Goal: Information Seeking & Learning: Check status

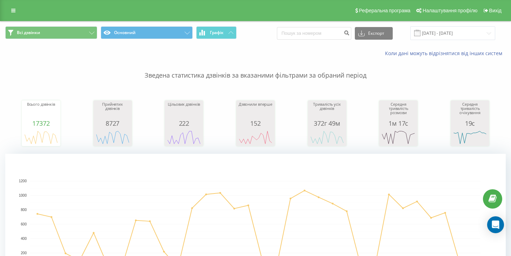
click at [327, 33] on div "Експорт .csv .xls .xlsx [DATE] - [DATE]" at bounding box center [386, 33] width 219 height 14
click at [327, 37] on input at bounding box center [314, 33] width 74 height 13
click at [326, 40] on input at bounding box center [314, 33] width 74 height 13
paste input "380675072213"
type input "380675072213"
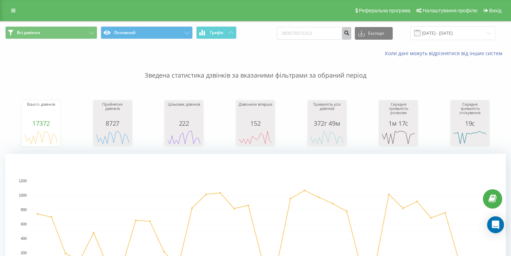
click at [352, 40] on button "submit" at bounding box center [346, 33] width 9 height 13
click at [443, 40] on input "26.12.2024 - 26.01.2025" at bounding box center [453, 33] width 85 height 14
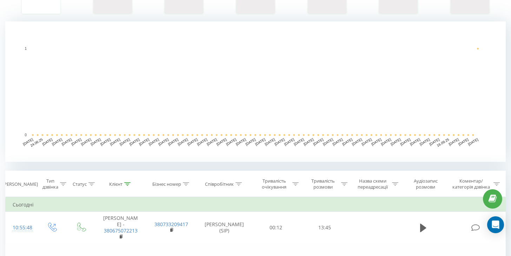
scroll to position [214, 0]
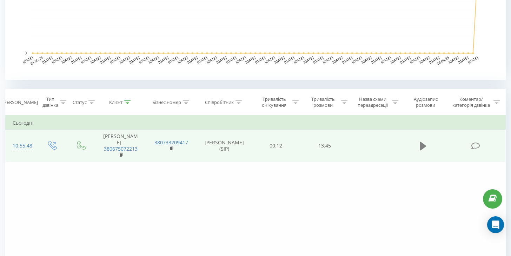
click at [423, 150] on icon at bounding box center [424, 146] width 6 height 8
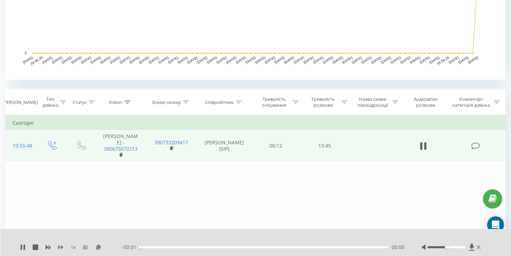
click at [59, 248] on icon at bounding box center [61, 247] width 6 height 4
click at [121, 155] on rect at bounding box center [121, 155] width 2 height 3
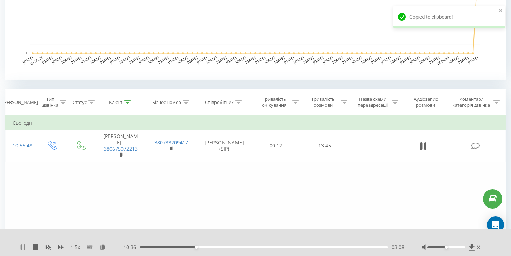
click at [24, 249] on icon at bounding box center [24, 248] width 1 height 6
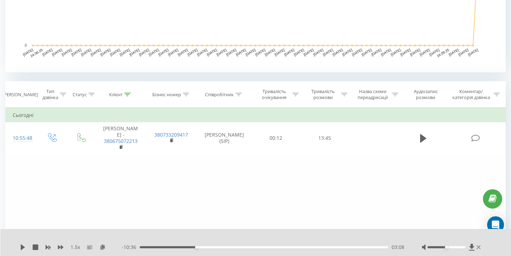
scroll to position [264, 0]
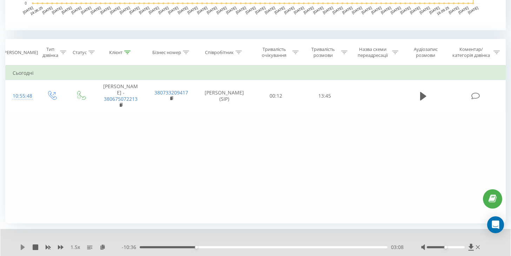
click at [20, 250] on icon at bounding box center [23, 248] width 6 height 6
click at [221, 198] on div "Фільтрувати за умовою Дорівнює Введіть значення Скасувати OK Фільтрувати за умо…" at bounding box center [255, 144] width 501 height 158
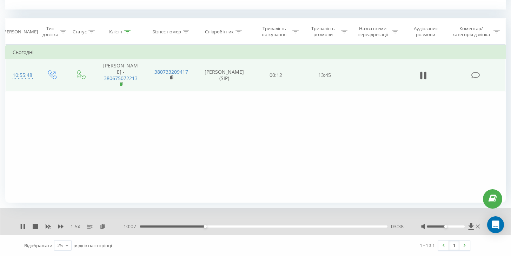
click at [121, 83] on rect at bounding box center [121, 84] width 2 height 3
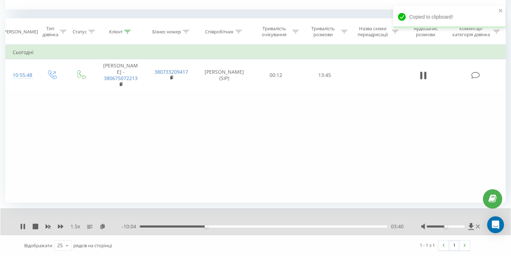
scroll to position [285, 0]
click at [500, 9] on icon "close" at bounding box center [501, 11] width 4 height 4
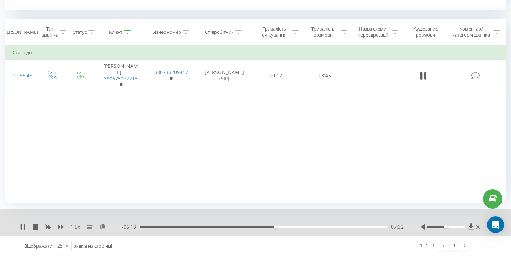
click at [347, 34] on icon at bounding box center [344, 32] width 6 height 4
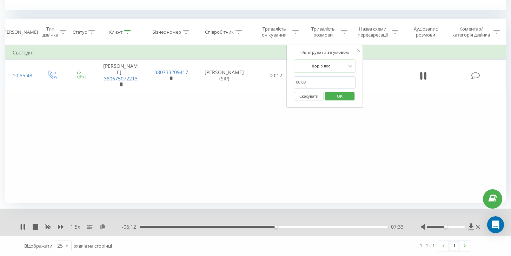
click at [347, 34] on icon at bounding box center [344, 32] width 6 height 4
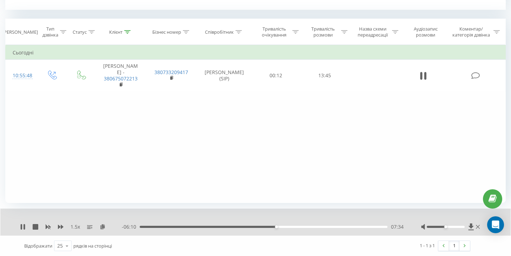
click at [298, 34] on icon at bounding box center [296, 32] width 6 height 4
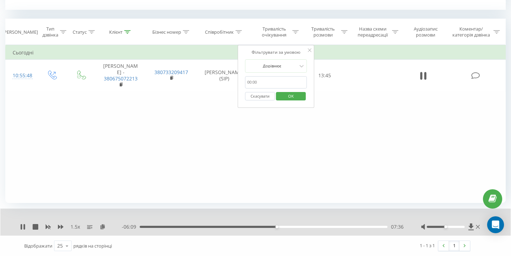
click at [240, 34] on icon at bounding box center [239, 32] width 6 height 4
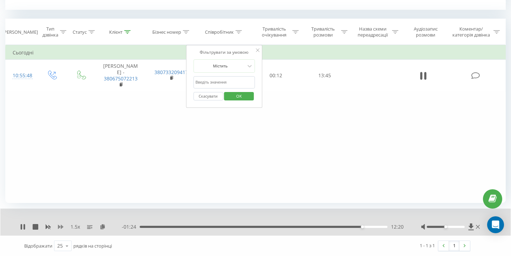
click at [63, 229] on icon at bounding box center [61, 227] width 6 height 4
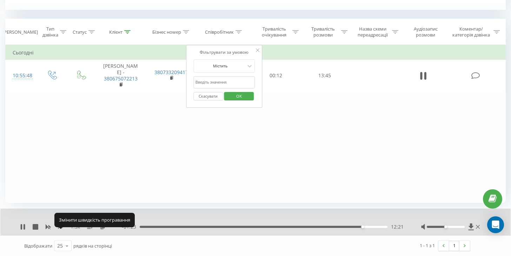
click at [63, 229] on icon at bounding box center [61, 227] width 6 height 4
